Goal: Transaction & Acquisition: Purchase product/service

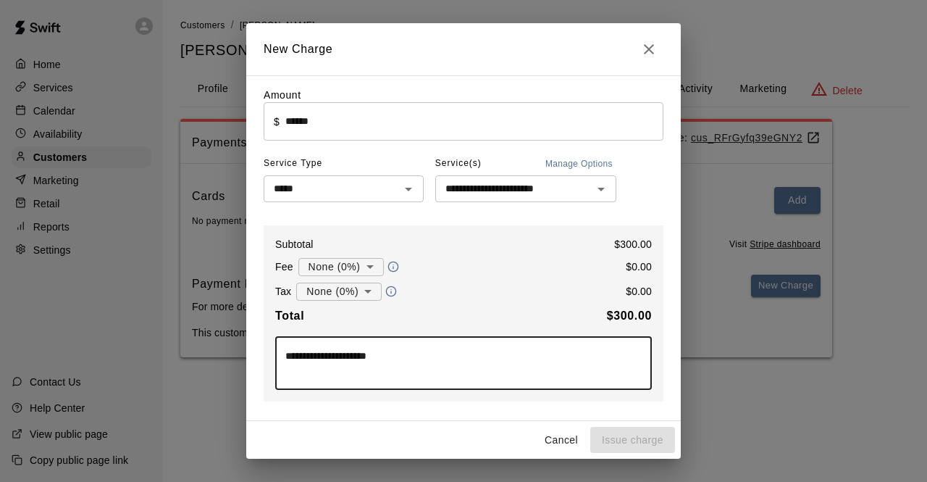
scroll to position [161, 0]
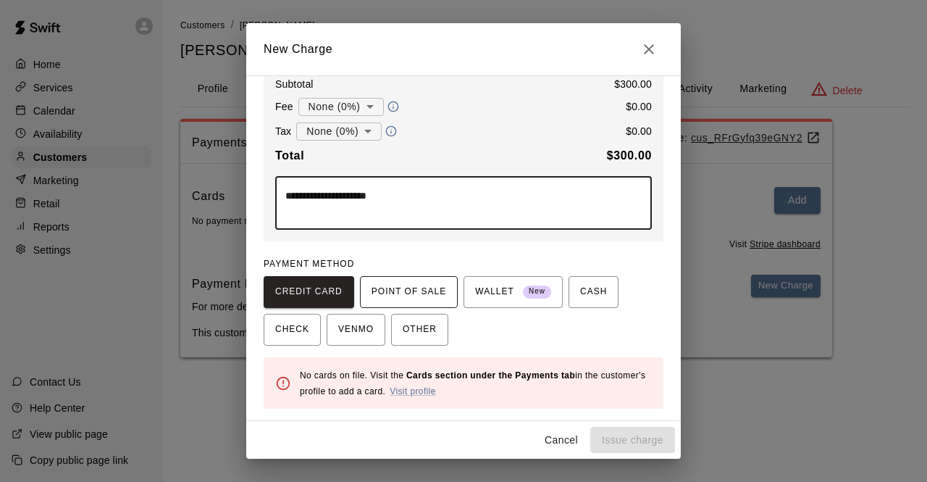
click at [386, 303] on span "POINT OF SALE" at bounding box center [409, 291] width 75 height 23
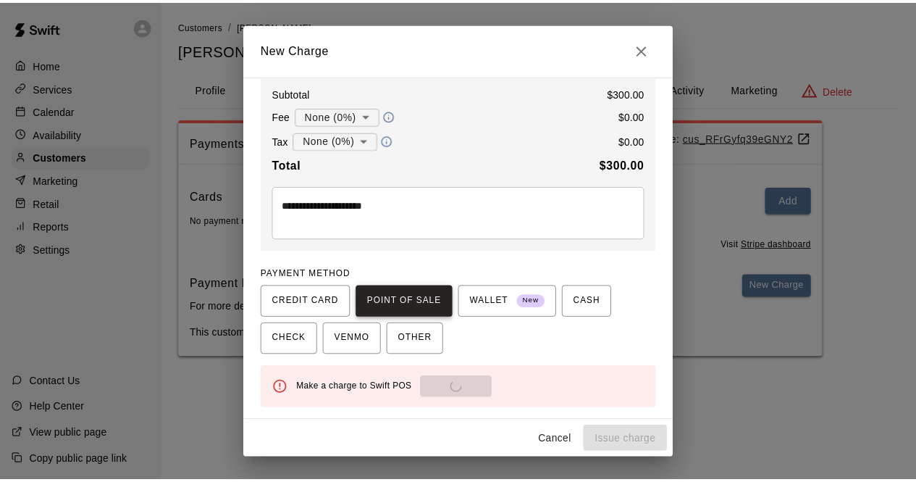
scroll to position [151, 0]
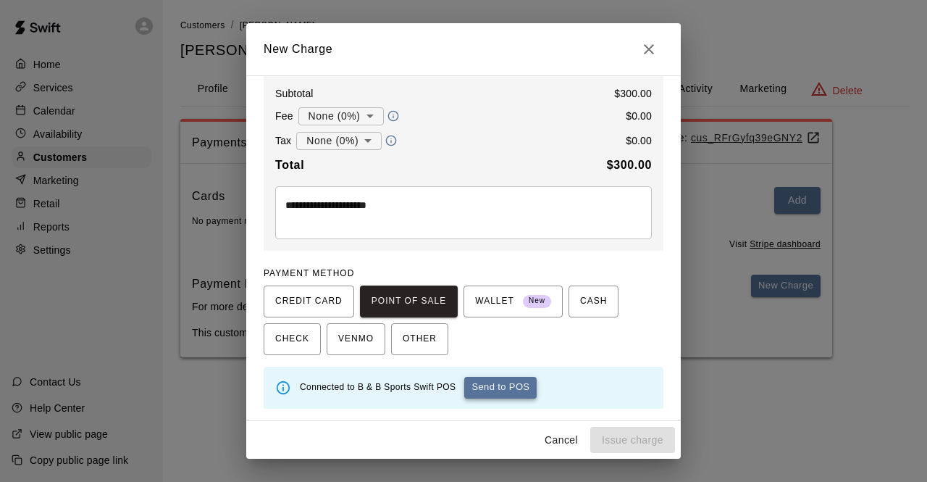
click at [503, 387] on button "Send to POS" at bounding box center [500, 388] width 72 height 22
type input "*"
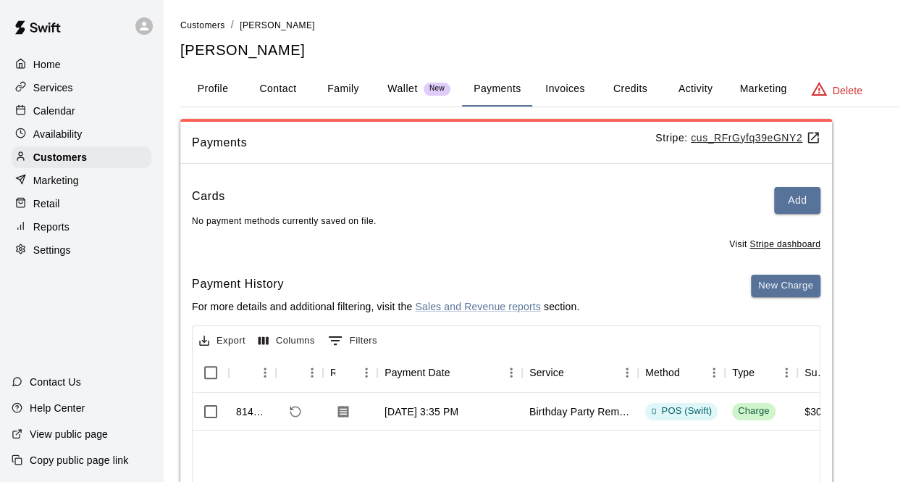
click at [51, 113] on p "Calendar" at bounding box center [54, 111] width 42 height 14
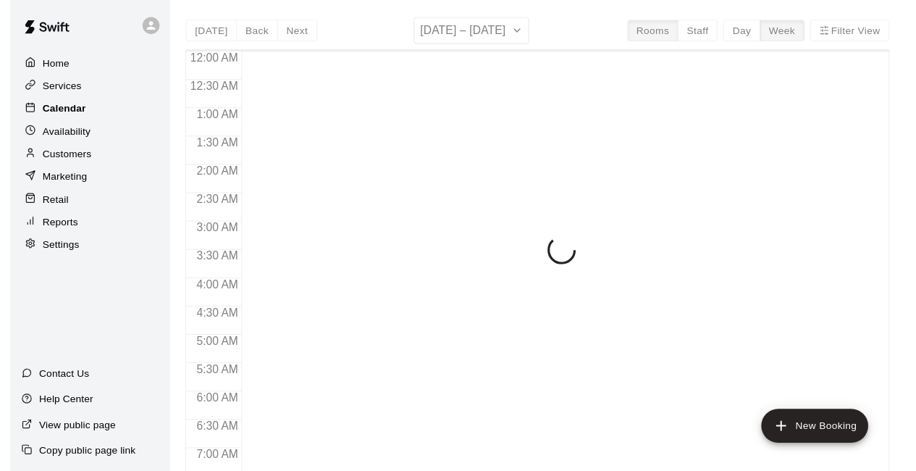
scroll to position [903, 0]
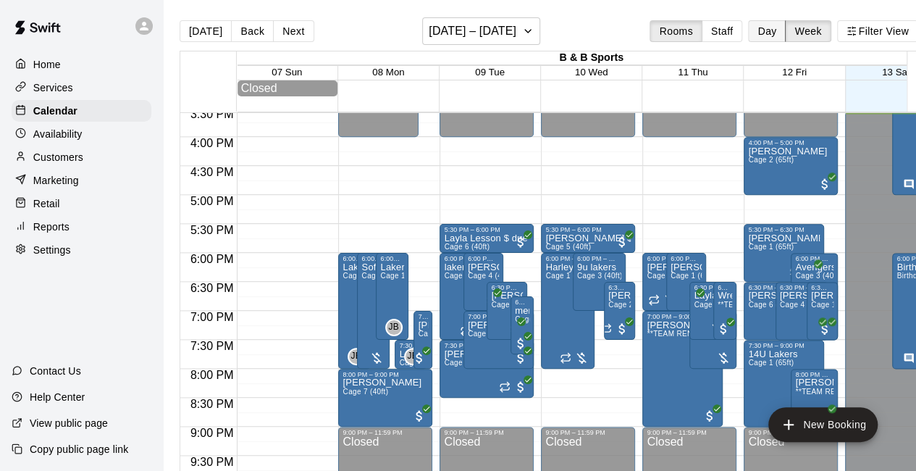
click at [774, 33] on button "Day" at bounding box center [767, 31] width 38 height 22
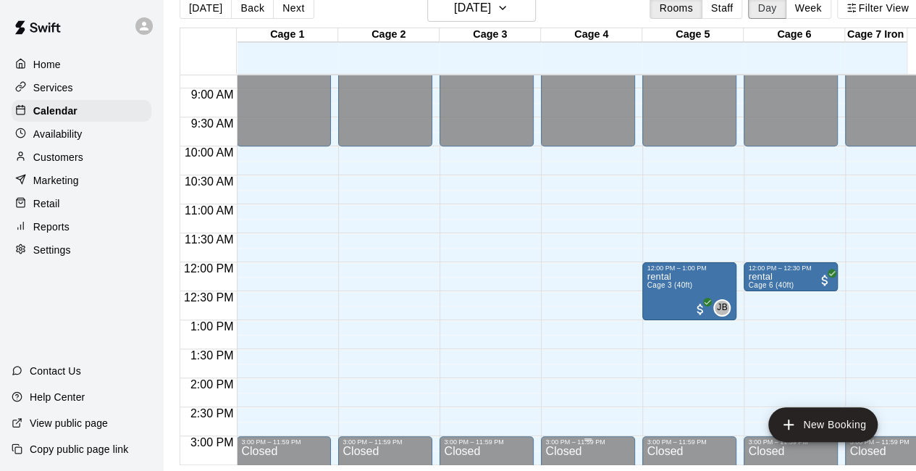
scroll to position [548, 0]
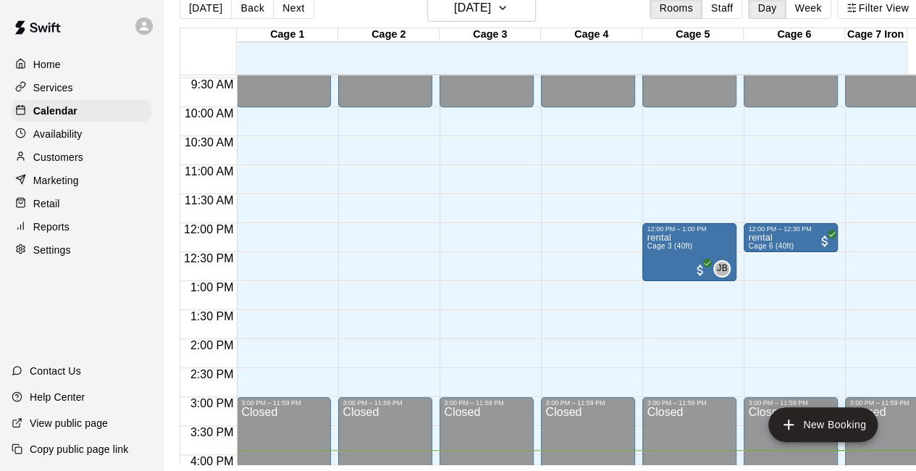
click at [49, 207] on p "Retail" at bounding box center [46, 203] width 27 height 14
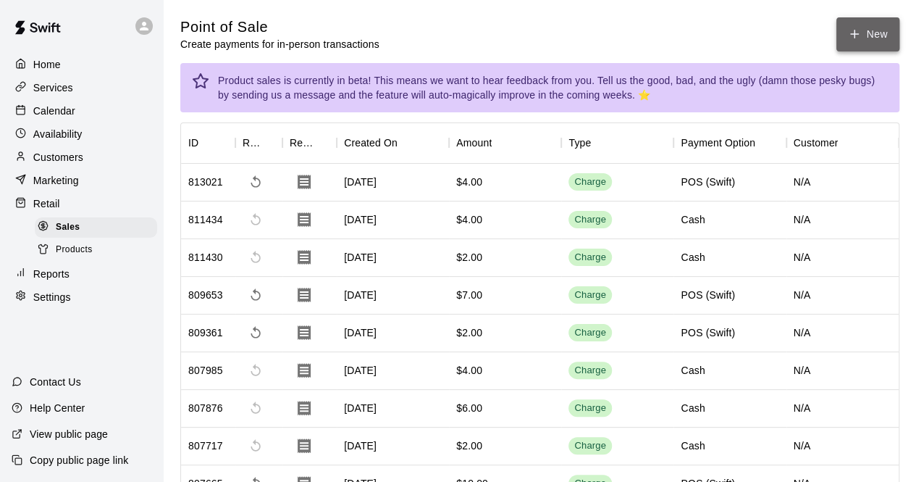
click at [880, 31] on button "New" at bounding box center [868, 34] width 62 height 34
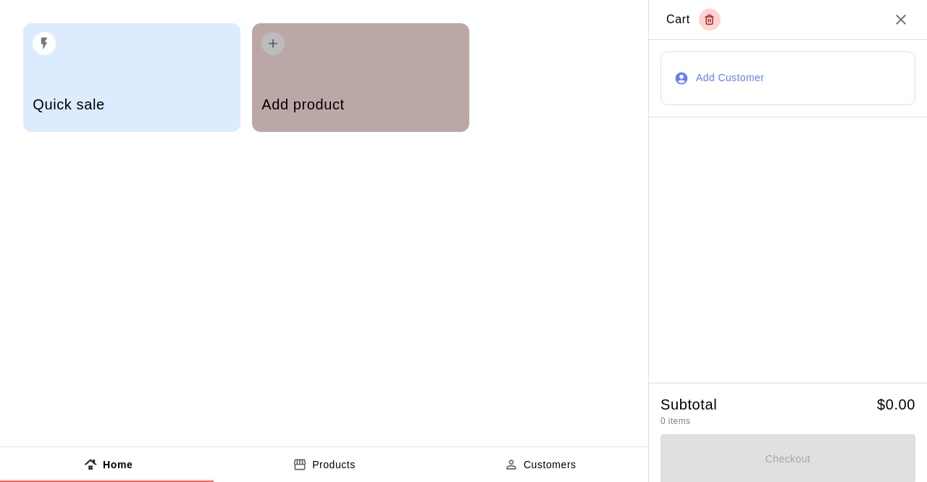
click at [419, 93] on div "Add product" at bounding box center [360, 105] width 198 height 51
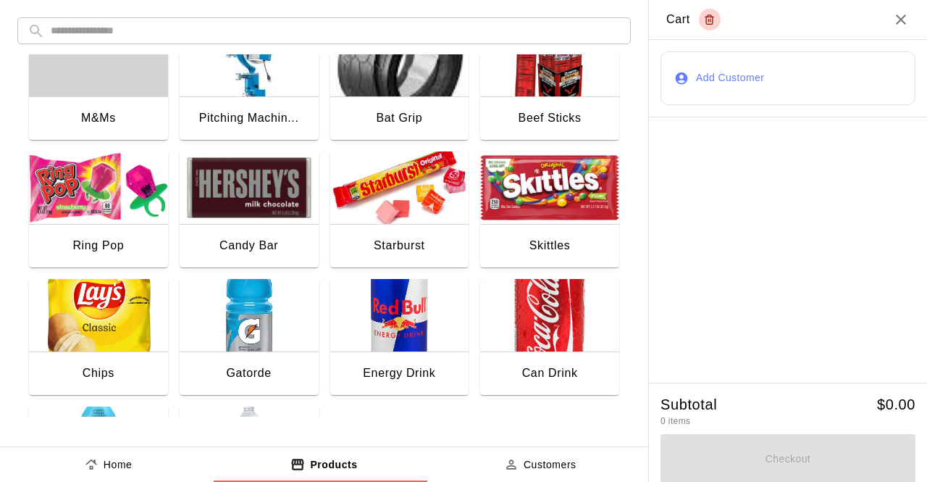
scroll to position [287, 0]
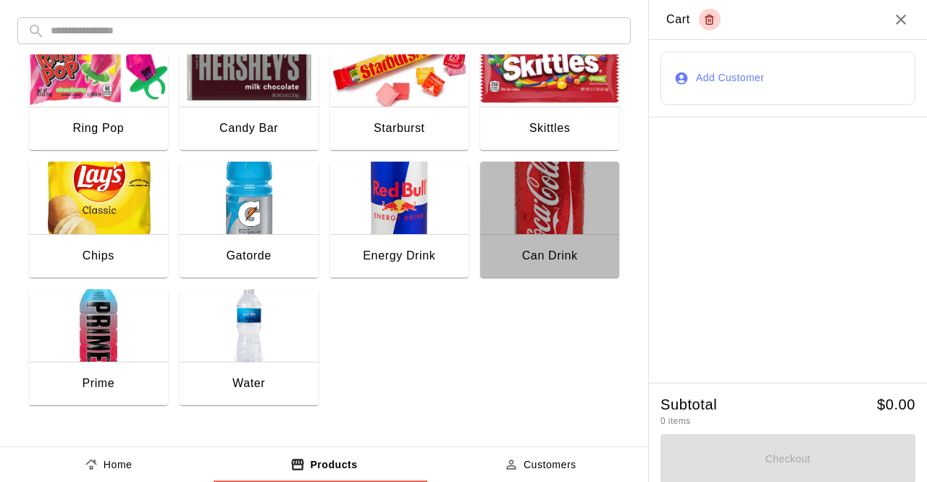
click at [569, 192] on img "button" at bounding box center [549, 198] width 139 height 72
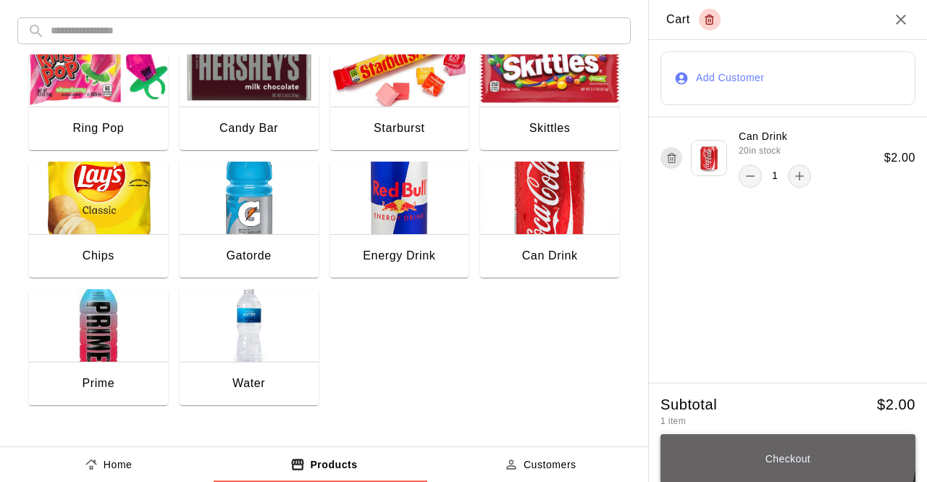
click at [763, 450] on button "Checkout" at bounding box center [788, 458] width 255 height 49
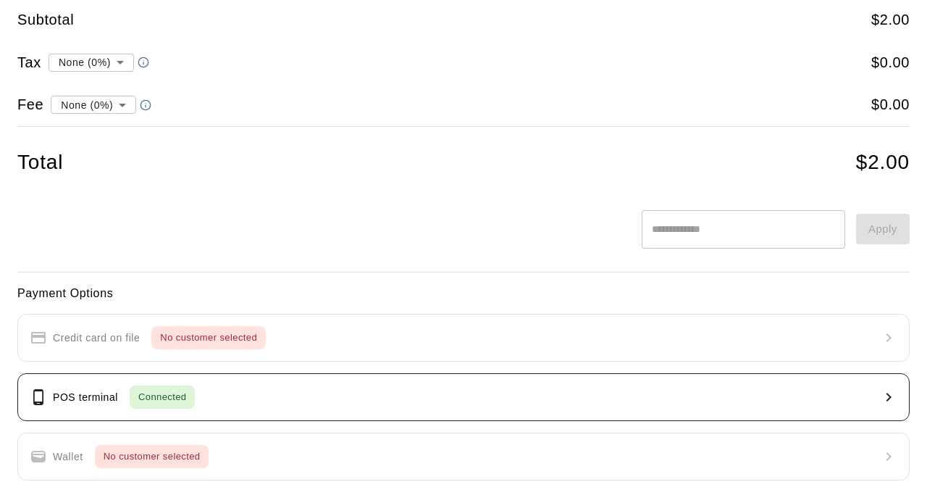
scroll to position [52, 0]
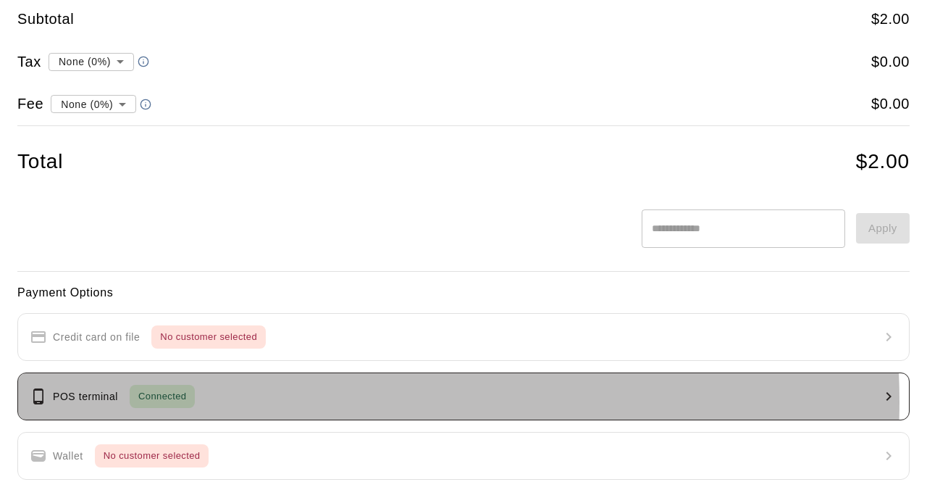
click at [293, 400] on button "POS terminal Connected" at bounding box center [463, 396] width 892 height 48
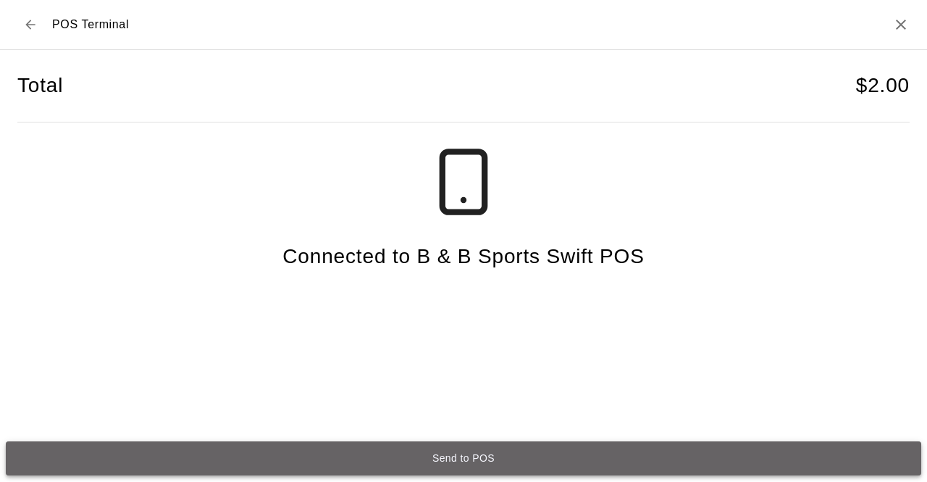
click at [321, 456] on button "Send to POS" at bounding box center [463, 458] width 915 height 34
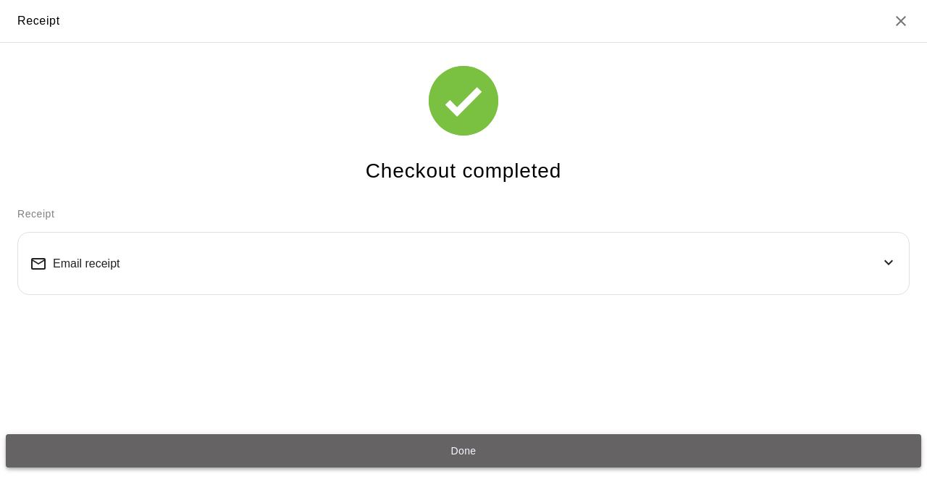
click at [305, 453] on button "Done" at bounding box center [463, 451] width 915 height 34
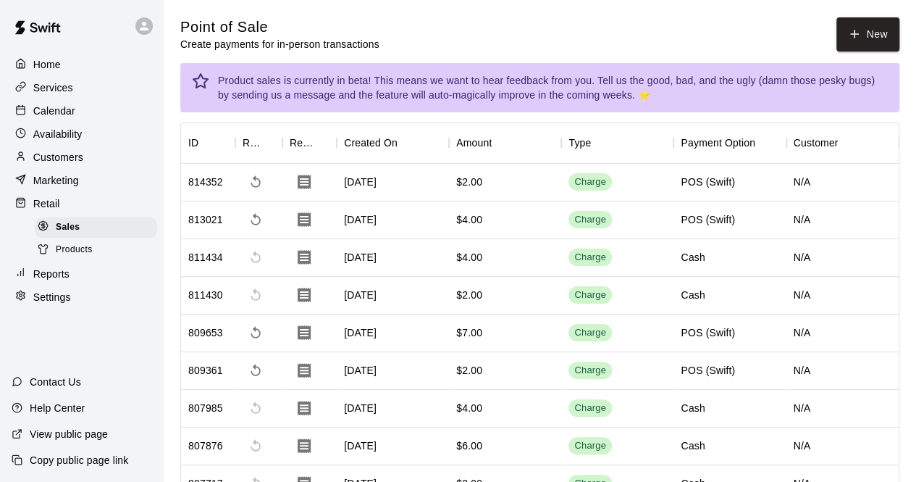
click at [73, 221] on div "Home Services Calendar Availability Customers Marketing Retail Sales Products R…" at bounding box center [81, 180] width 163 height 257
click at [80, 257] on span "Products" at bounding box center [74, 250] width 37 height 14
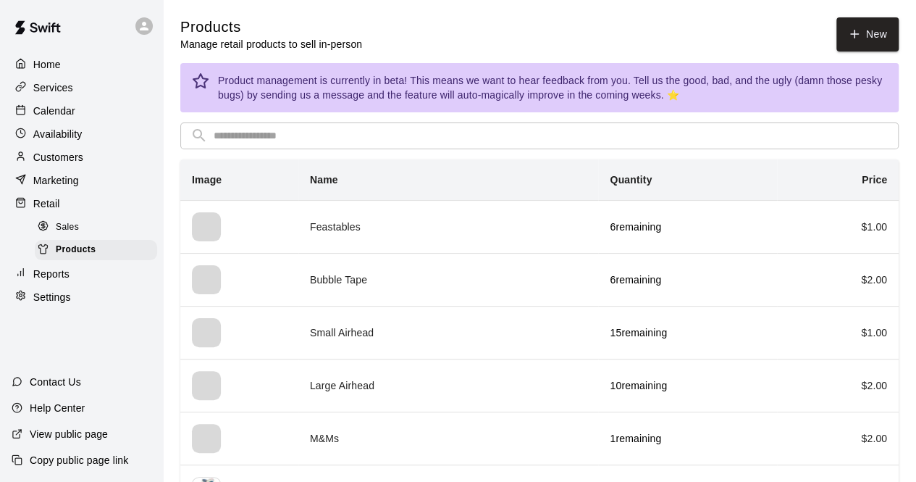
click at [56, 211] on p "Retail" at bounding box center [46, 203] width 27 height 14
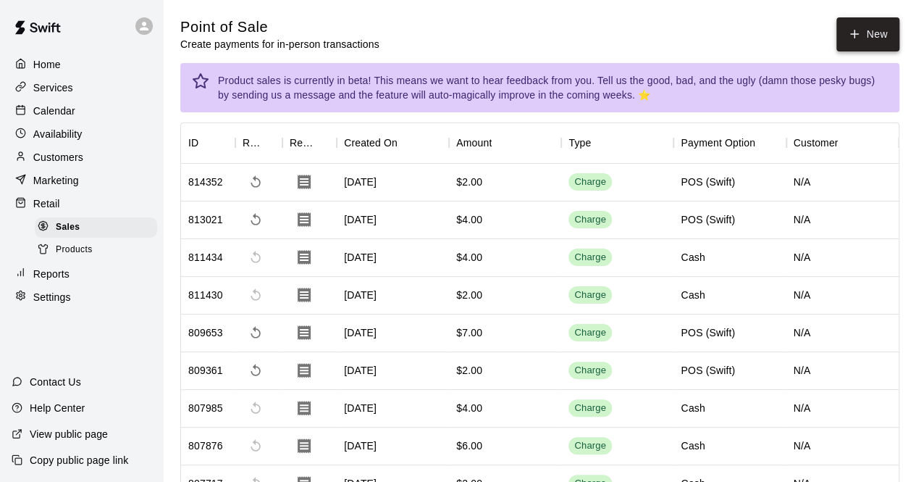
click at [861, 26] on button "New" at bounding box center [868, 34] width 62 height 34
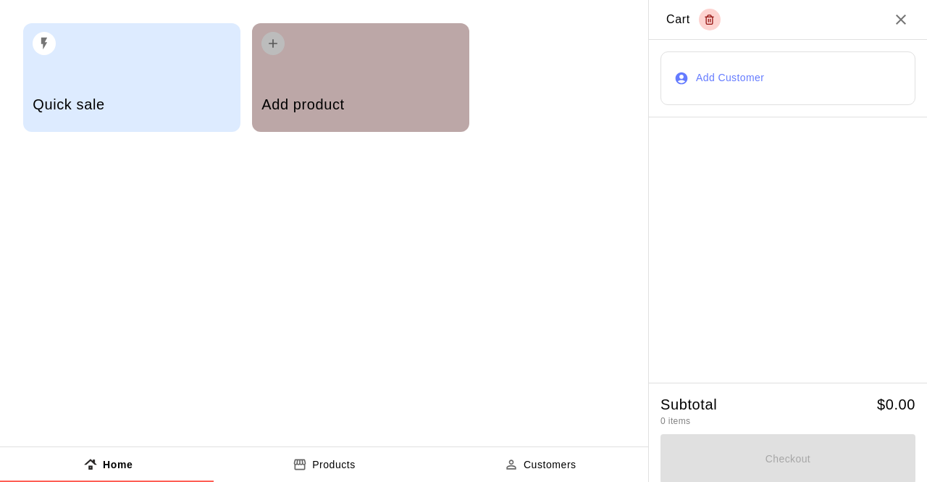
click at [388, 101] on h5 "Add product" at bounding box center [360, 105] width 198 height 20
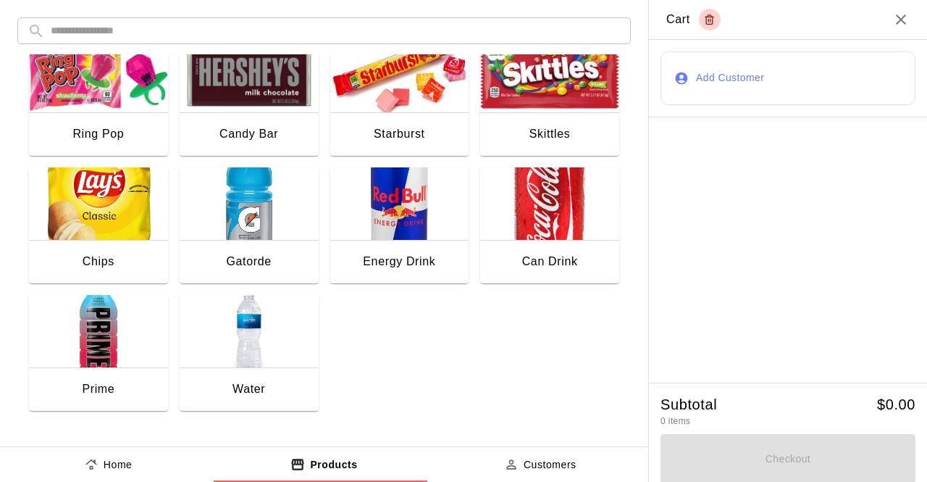
scroll to position [281, 0]
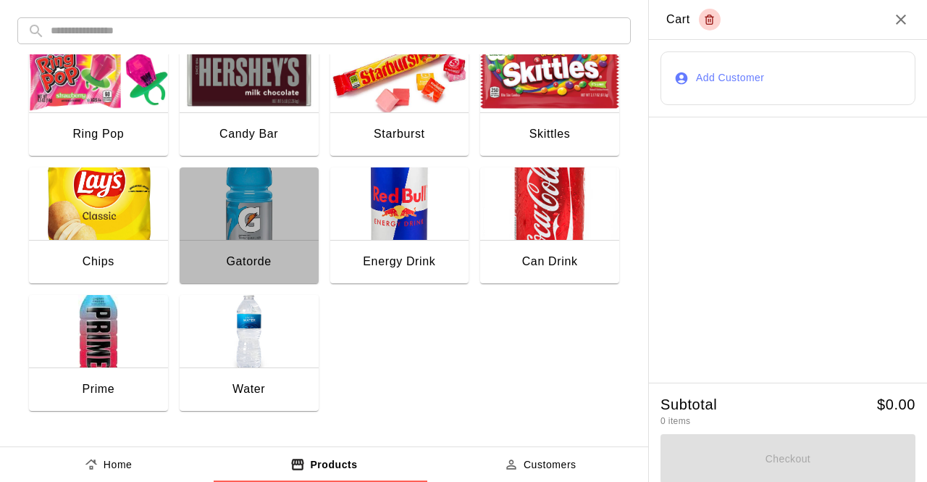
click at [248, 250] on div "Gatorde" at bounding box center [249, 263] width 139 height 46
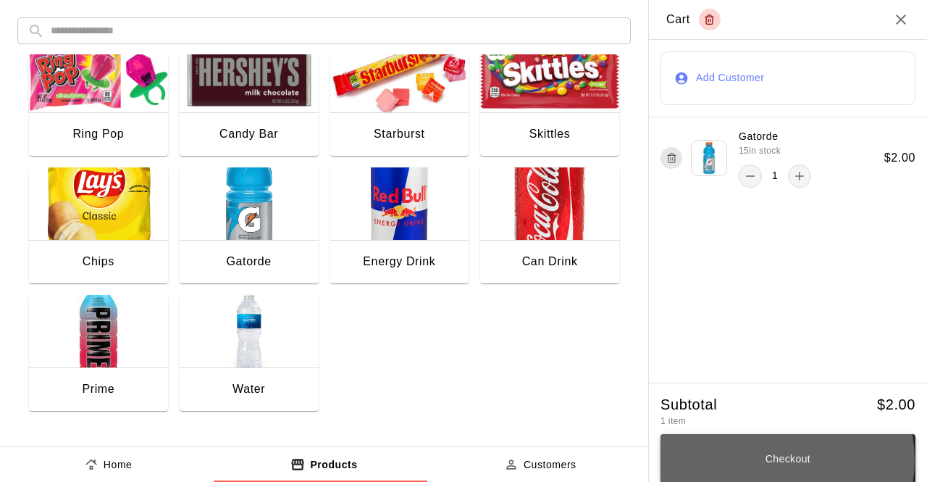
click at [769, 461] on button "Checkout" at bounding box center [788, 458] width 255 height 49
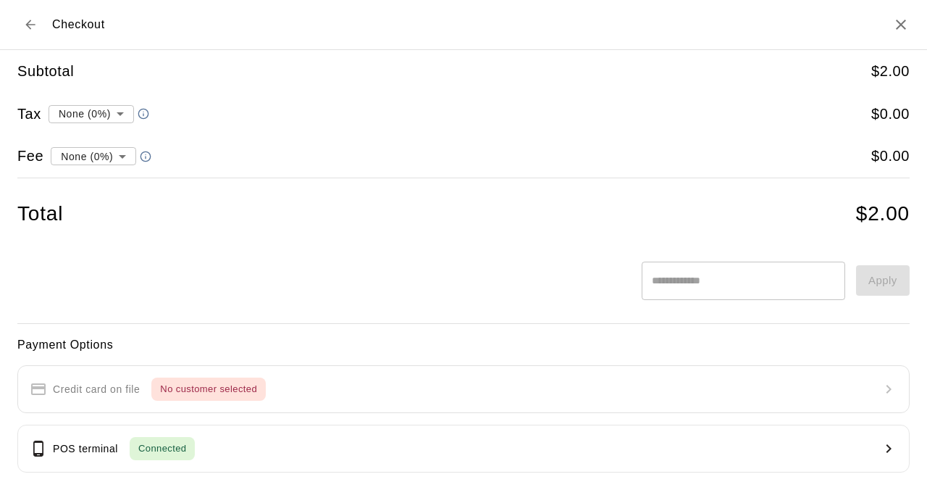
scroll to position [180, 0]
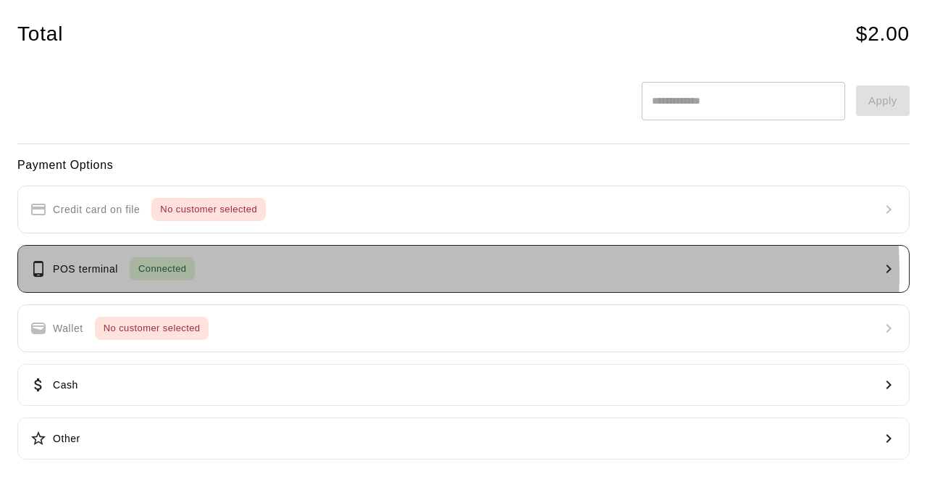
click at [382, 272] on button "POS terminal Connected" at bounding box center [463, 269] width 892 height 48
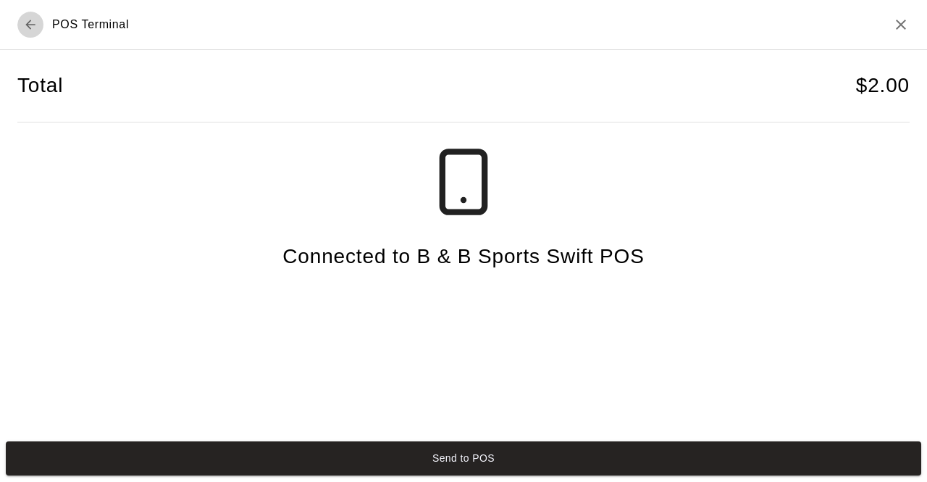
click at [32, 30] on icon "Back to checkout" at bounding box center [30, 24] width 14 height 14
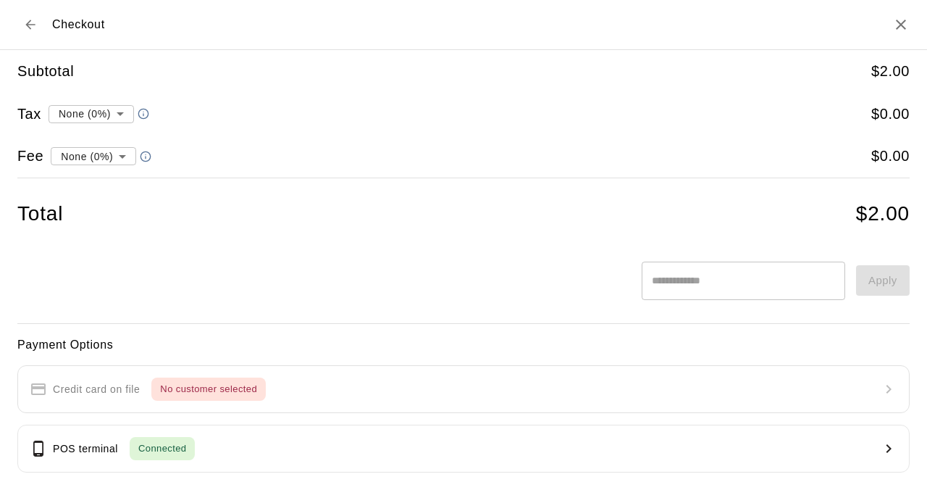
scroll to position [180, 0]
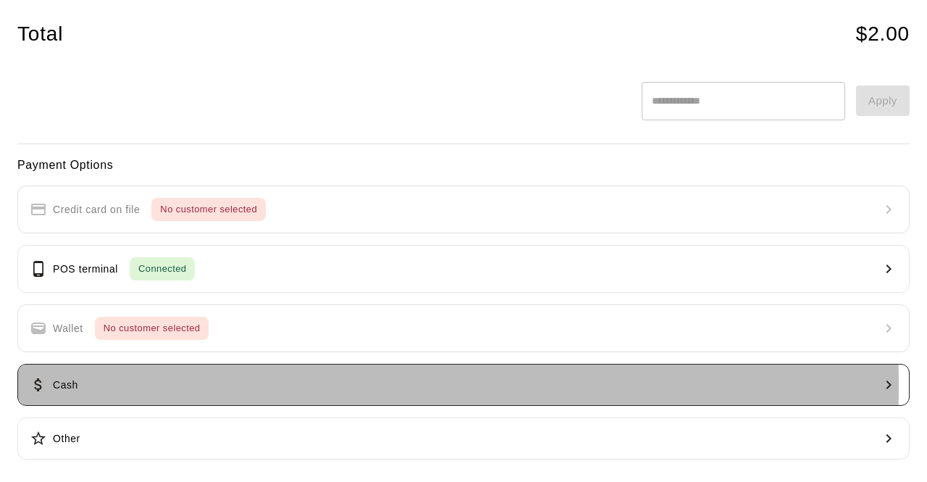
click at [109, 383] on button "Cash" at bounding box center [463, 385] width 892 height 42
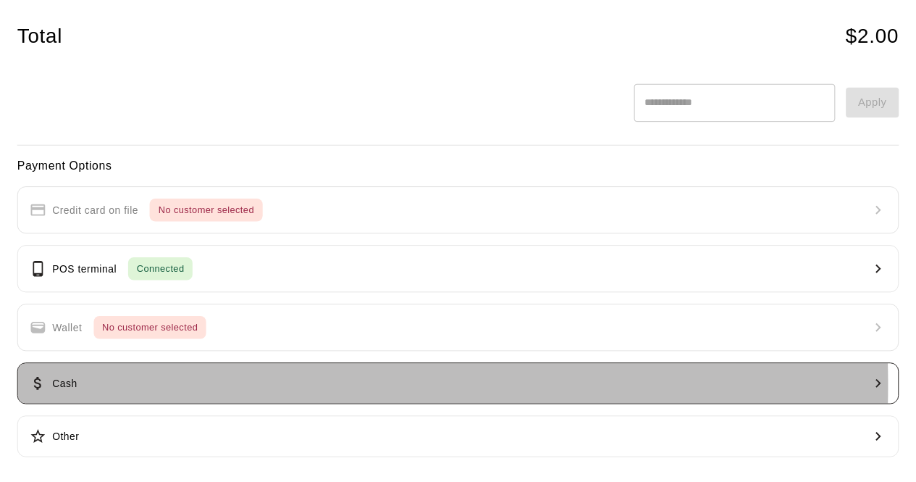
scroll to position [0, 0]
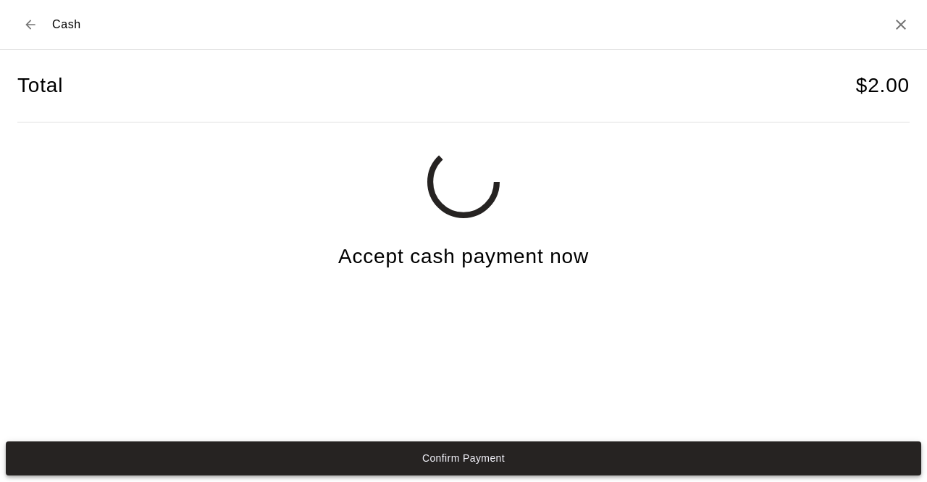
click at [245, 457] on button "Confirm Payment" at bounding box center [463, 458] width 915 height 34
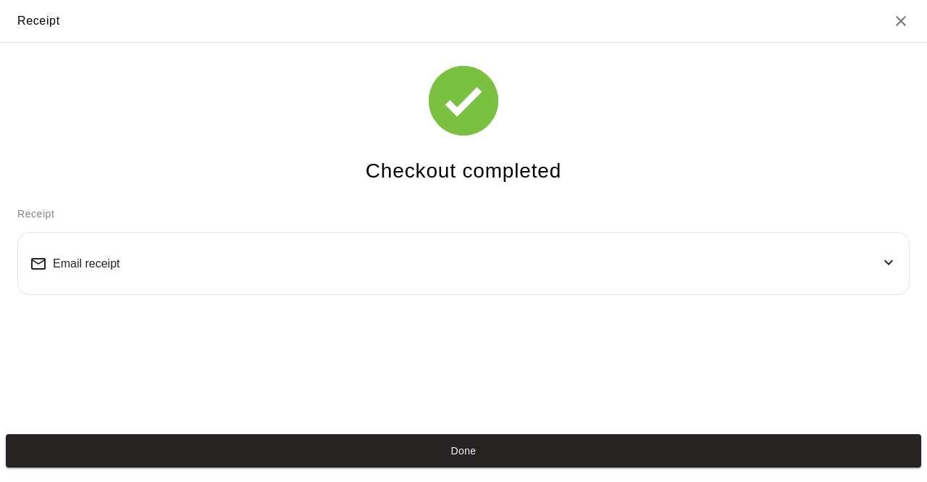
click at [245, 457] on button "Done" at bounding box center [463, 451] width 915 height 34
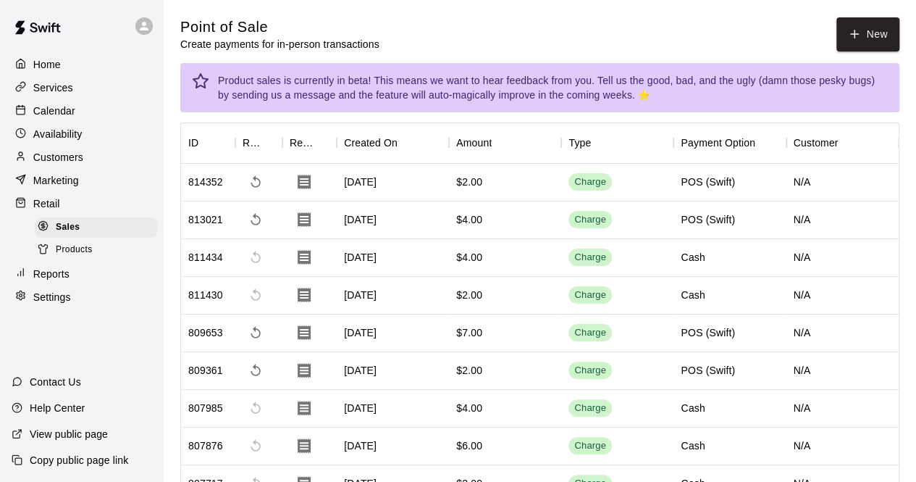
click at [94, 113] on div "Calendar" at bounding box center [82, 111] width 140 height 22
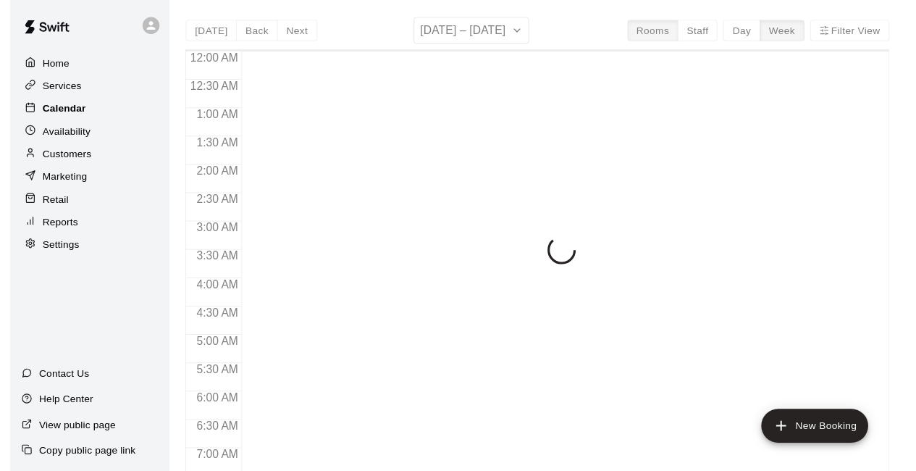
scroll to position [924, 0]
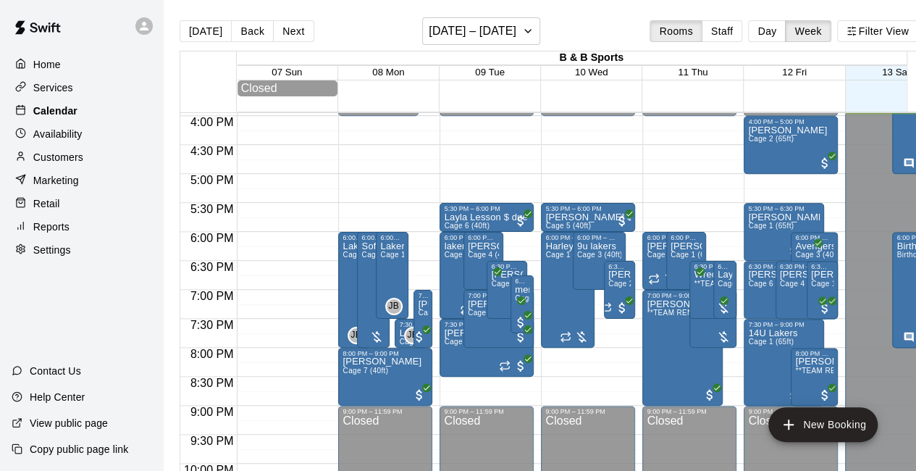
click at [36, 111] on p "Calendar" at bounding box center [55, 111] width 44 height 14
click at [59, 69] on p "Home" at bounding box center [47, 64] width 28 height 14
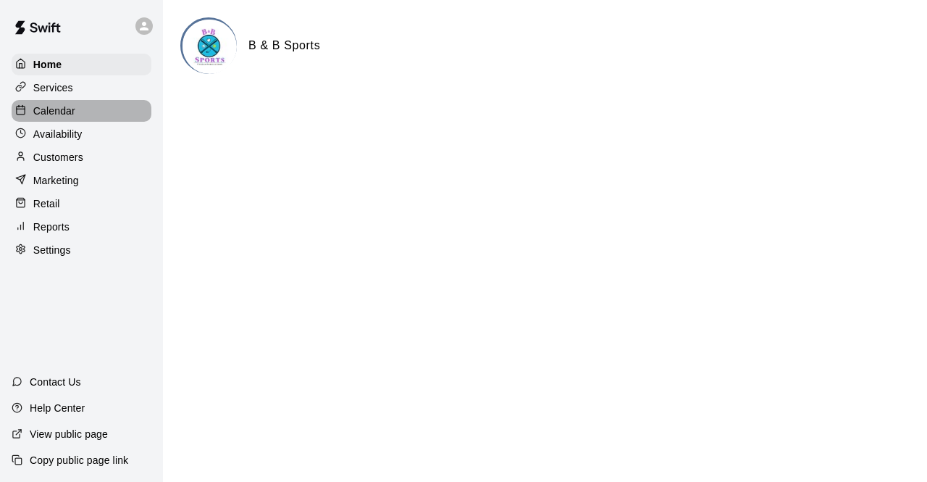
click at [59, 112] on p "Calendar" at bounding box center [54, 111] width 42 height 14
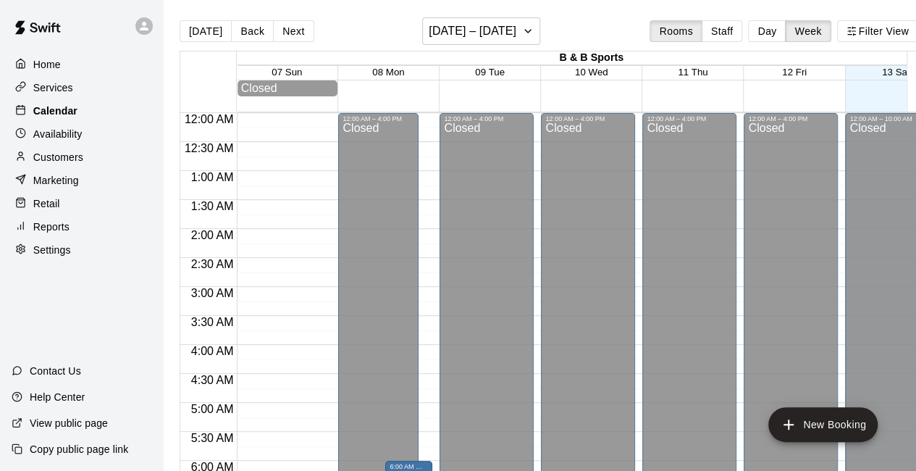
scroll to position [925, 0]
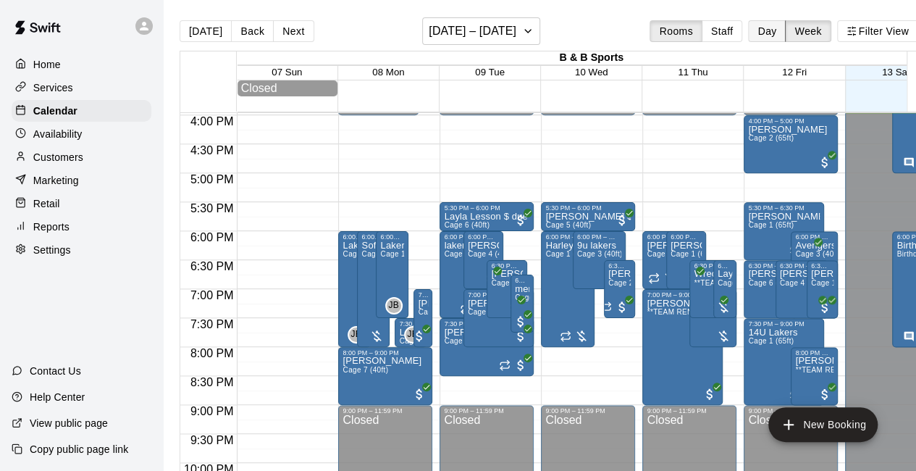
click at [771, 33] on button "Day" at bounding box center [767, 31] width 38 height 22
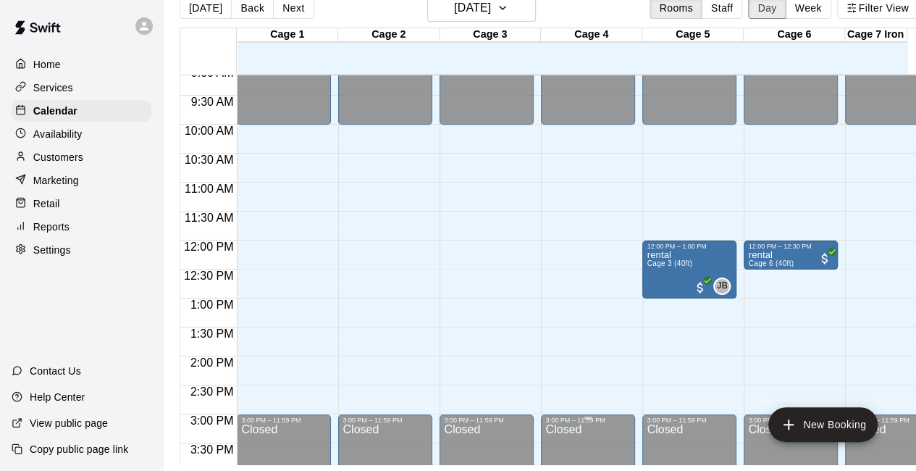
scroll to position [552, 0]
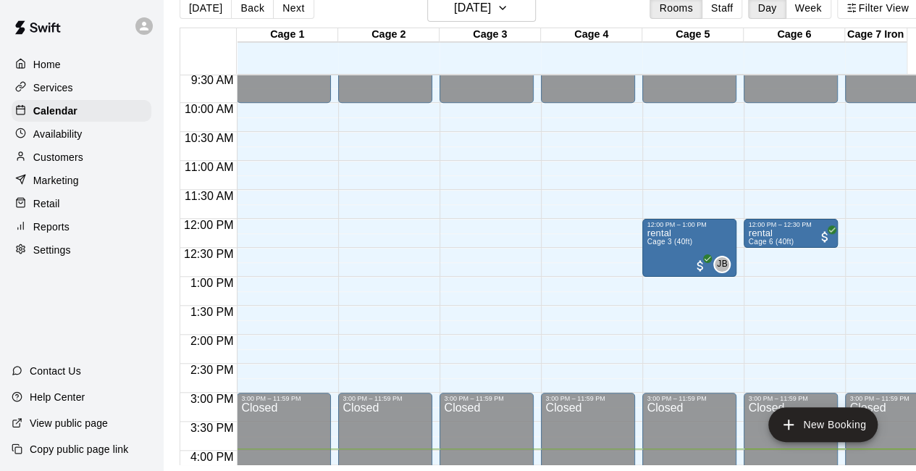
drag, startPoint x: 626, startPoint y: 282, endPoint x: 514, endPoint y: -63, distance: 362.3
click at [514, 0] on html "Home Services Calendar Availability Customers Marketing Retail Reports Settings…" at bounding box center [458, 224] width 916 height 494
